Goal: Task Accomplishment & Management: Manage account settings

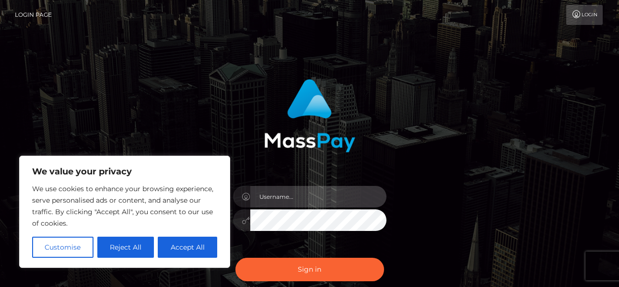
click at [259, 196] on input "text" at bounding box center [318, 197] width 136 height 22
type input "[EMAIL_ADDRESS][DOMAIN_NAME]"
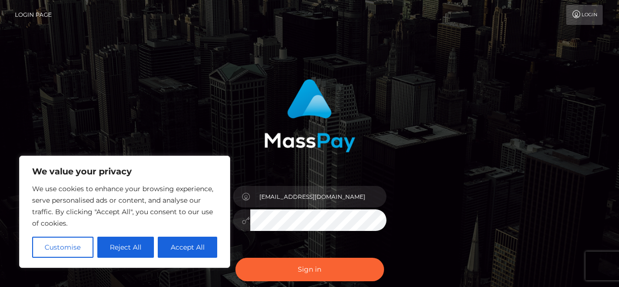
click at [235, 258] on button "Sign in" at bounding box center [309, 269] width 149 height 23
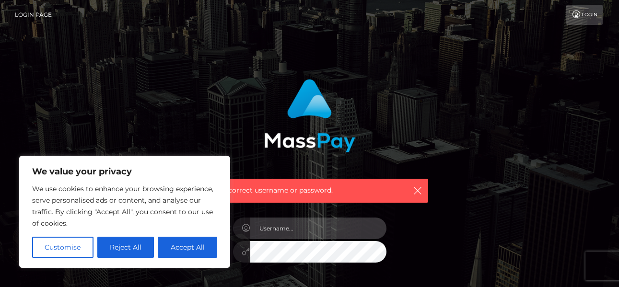
click at [349, 234] on input "text" at bounding box center [318, 229] width 136 height 22
type input "jordanrogan33@gmail.com"
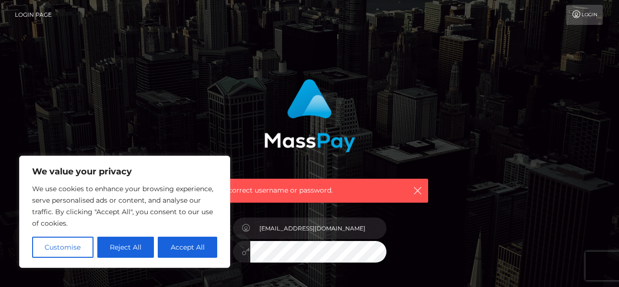
click at [120, 248] on button "Reject All" at bounding box center [125, 247] width 57 height 21
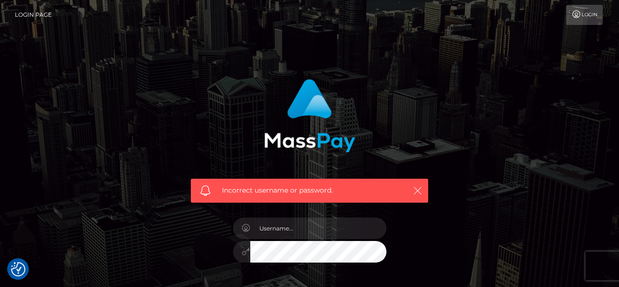
click at [418, 193] on icon "button" at bounding box center [418, 191] width 10 height 10
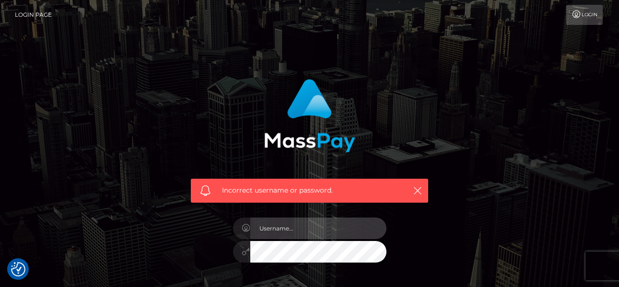
click at [301, 225] on input "text" at bounding box center [318, 229] width 136 height 22
type input "[EMAIL_ADDRESS][DOMAIN_NAME]"
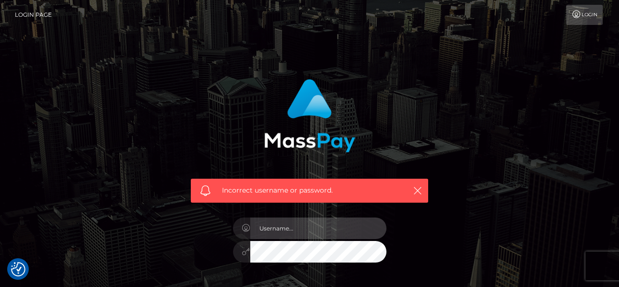
click at [359, 218] on input "text" at bounding box center [318, 229] width 136 height 22
type input "jordanrogan33@gmail.com"
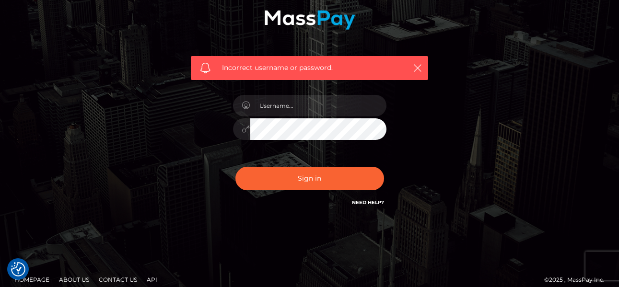
scroll to position [132, 0]
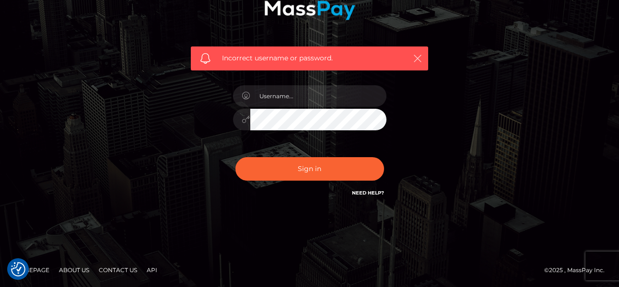
click at [416, 63] on icon "button" at bounding box center [418, 59] width 10 height 10
click at [419, 60] on icon "button" at bounding box center [418, 59] width 10 height 10
click at [272, 138] on div at bounding box center [310, 114] width 168 height 73
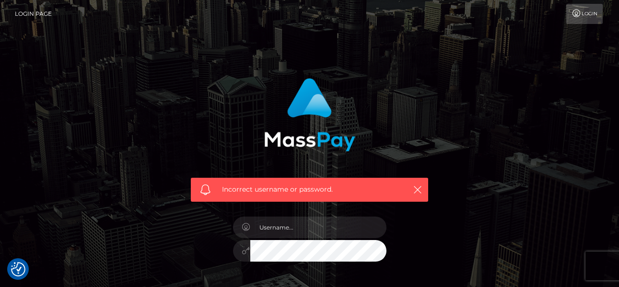
scroll to position [0, 0]
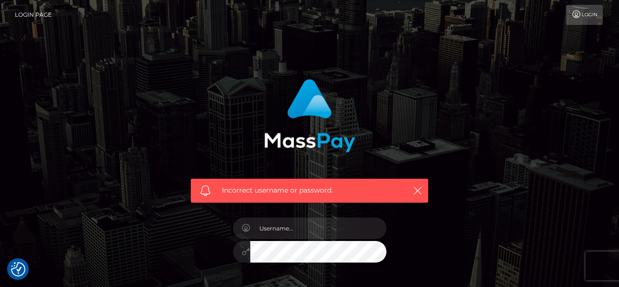
click at [590, 12] on link "Login" at bounding box center [584, 15] width 36 height 20
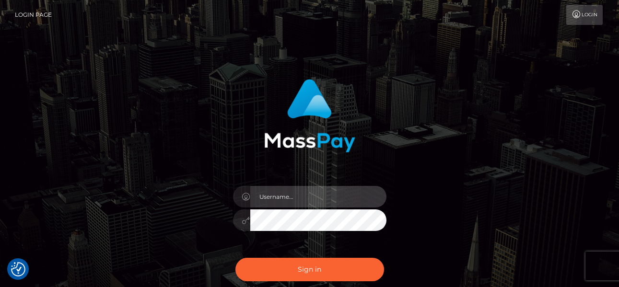
click at [330, 207] on input "text" at bounding box center [318, 197] width 136 height 22
type input "[EMAIL_ADDRESS][DOMAIN_NAME]"
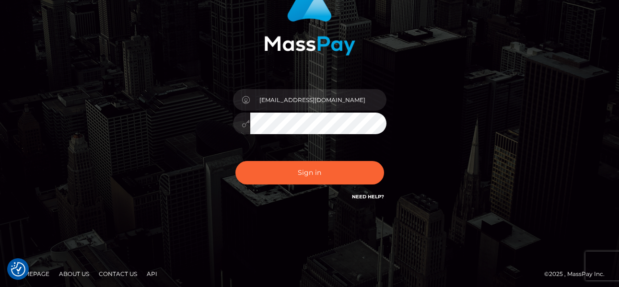
scroll to position [101, 0]
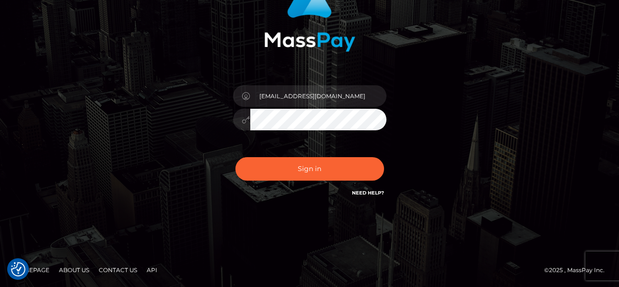
click at [375, 193] on link "Need Help?" at bounding box center [368, 193] width 32 height 6
click at [298, 264] on footer "Homepage About Us Contact Us API © 2025 , MassPay Inc." at bounding box center [309, 271] width 619 height 34
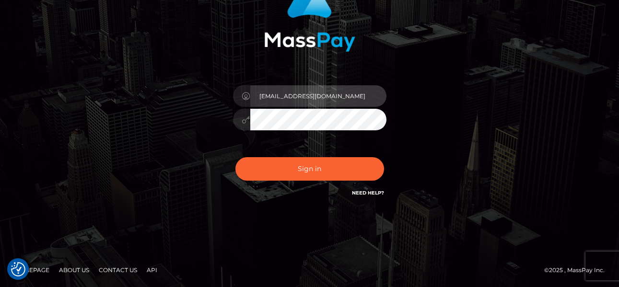
click at [326, 97] on input "[EMAIL_ADDRESS][DOMAIN_NAME]" at bounding box center [318, 96] width 136 height 22
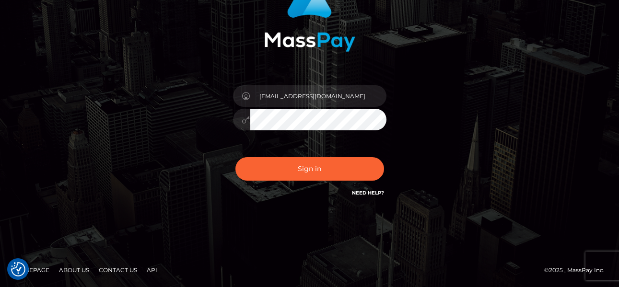
click at [235, 157] on button "Sign in" at bounding box center [309, 168] width 149 height 23
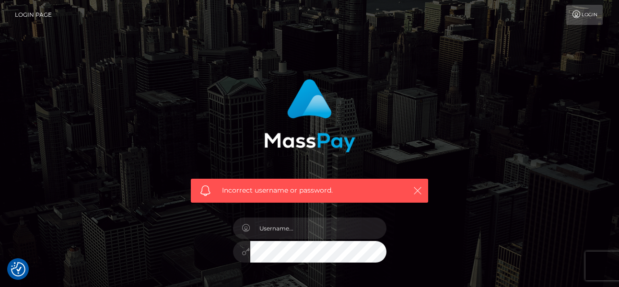
click at [414, 191] on icon "button" at bounding box center [418, 191] width 10 height 10
click at [420, 189] on icon "button" at bounding box center [418, 191] width 10 height 10
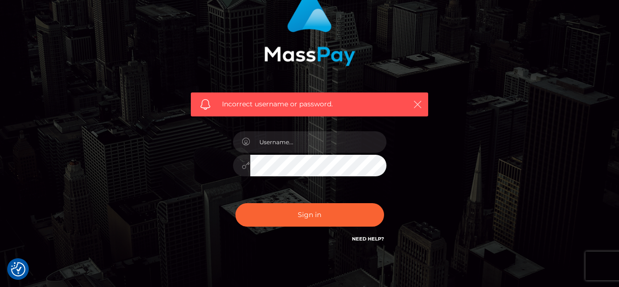
scroll to position [132, 0]
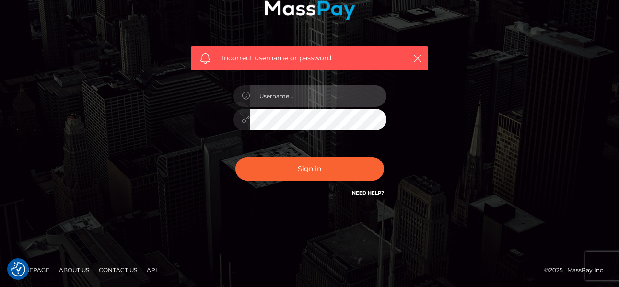
click at [302, 92] on input "text" at bounding box center [318, 96] width 136 height 22
type input "[EMAIL_ADDRESS][DOMAIN_NAME]"
click at [235, 157] on button "Sign in" at bounding box center [309, 168] width 149 height 23
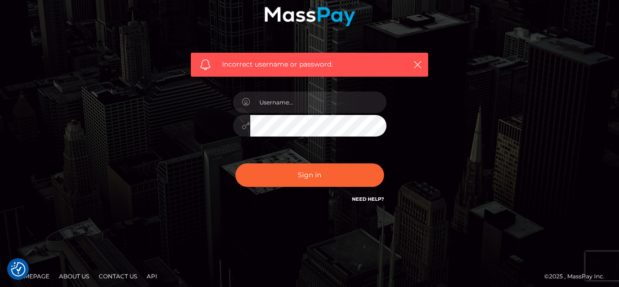
scroll to position [132, 0]
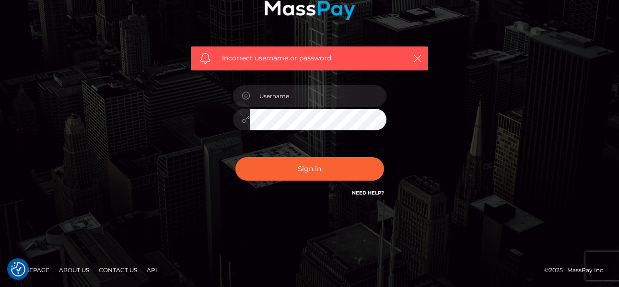
click at [364, 190] on link "Need Help?" at bounding box center [368, 193] width 32 height 6
click at [365, 191] on link "Need Help?" at bounding box center [368, 193] width 32 height 6
click at [364, 191] on link "Need Help?" at bounding box center [368, 193] width 32 height 6
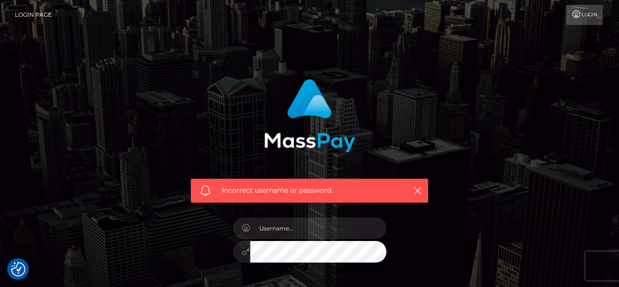
click at [35, 13] on link "Login Page" at bounding box center [33, 15] width 37 height 20
